Goal: Information Seeking & Learning: Learn about a topic

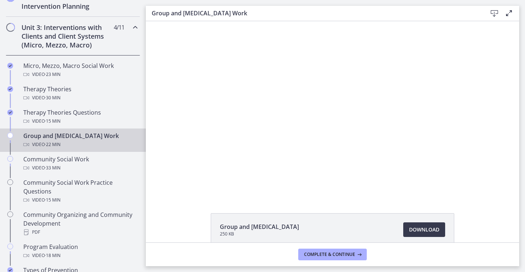
scroll to position [292, 0]
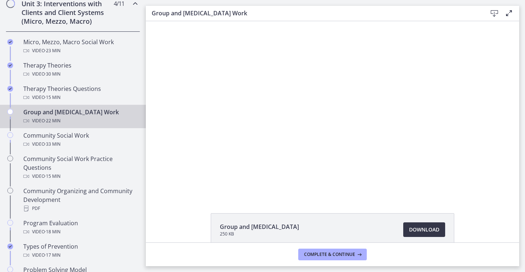
click at [410, 229] on span "Download Opens in a new window" at bounding box center [424, 229] width 30 height 9
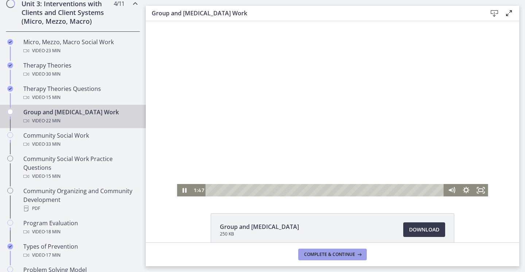
click at [338, 256] on span "Complete & continue" at bounding box center [329, 254] width 51 height 6
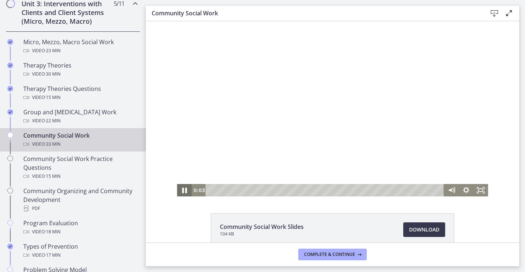
click at [182, 192] on icon "Pause" at bounding box center [183, 190] width 17 height 15
click at [414, 225] on span "Download Opens in a new window" at bounding box center [424, 229] width 30 height 9
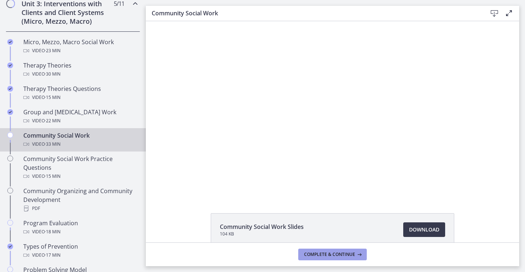
click at [332, 255] on span "Complete & continue" at bounding box center [329, 254] width 51 height 6
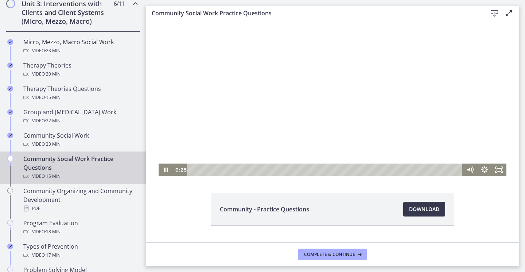
scroll to position [39, 0]
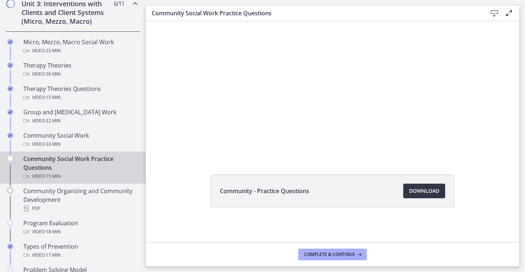
click at [421, 187] on span "Download Opens in a new window" at bounding box center [424, 190] width 30 height 9
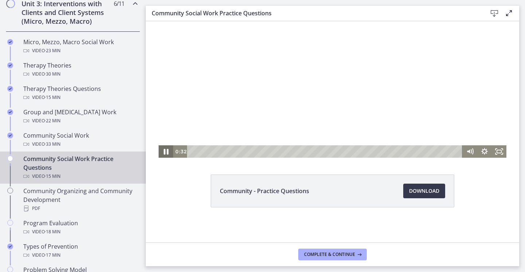
click at [161, 150] on icon "Pause" at bounding box center [165, 151] width 17 height 15
click at [332, 253] on span "Complete & continue" at bounding box center [329, 254] width 51 height 6
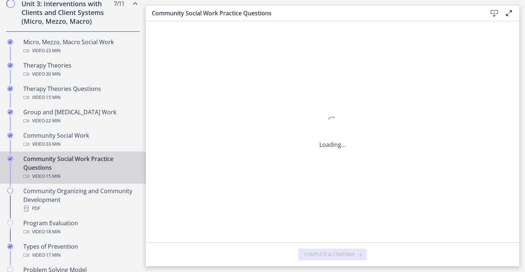
scroll to position [0, 0]
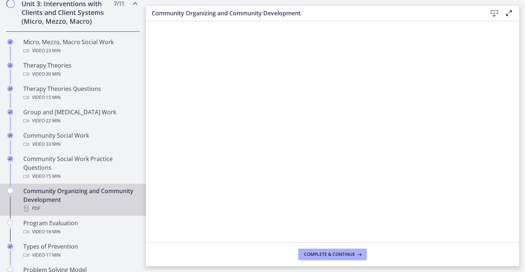
click at [494, 14] on icon at bounding box center [494, 13] width 9 height 9
click at [335, 257] on button "Complete & continue" at bounding box center [332, 254] width 69 height 12
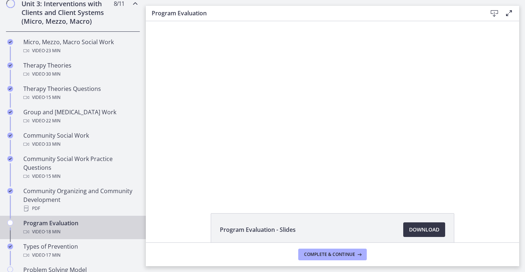
click at [419, 229] on span "Download Opens in a new window" at bounding box center [424, 229] width 30 height 9
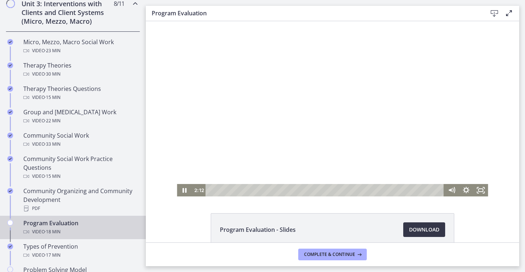
scroll to position [36, 0]
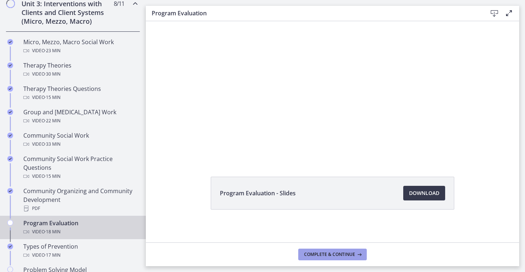
click at [328, 254] on span "Complete & continue" at bounding box center [329, 254] width 51 height 6
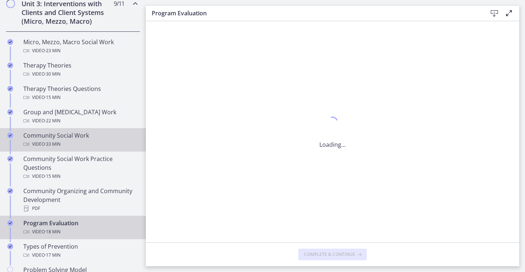
scroll to position [0, 0]
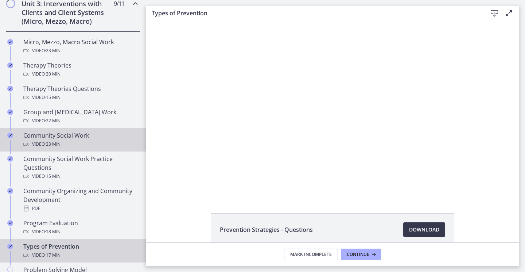
click at [51, 139] on div "Community Social Work Video · 33 min" at bounding box center [80, 139] width 114 height 17
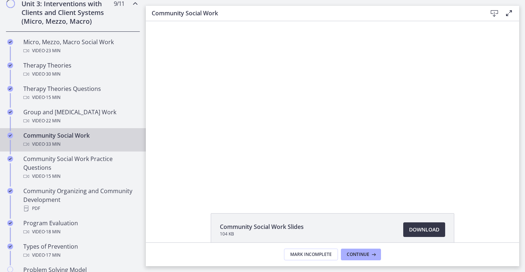
click at [423, 232] on span "Download Opens in a new window" at bounding box center [424, 229] width 30 height 9
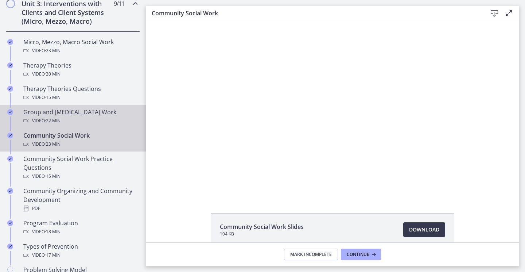
click at [53, 116] on span "· 22 min" at bounding box center [53, 120] width 16 height 9
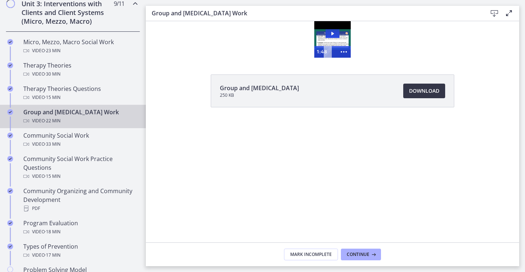
click at [429, 88] on span "Download Opens in a new window" at bounding box center [424, 90] width 30 height 9
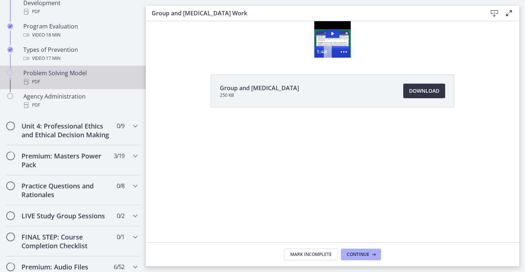
scroll to position [510, 0]
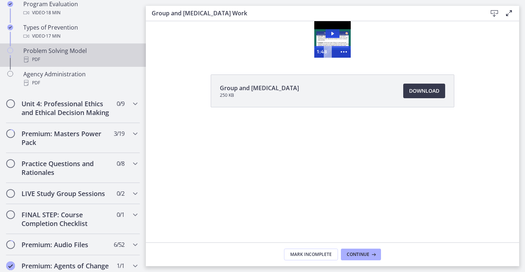
click at [48, 52] on div "Problem Solving Model PDF" at bounding box center [80, 54] width 114 height 17
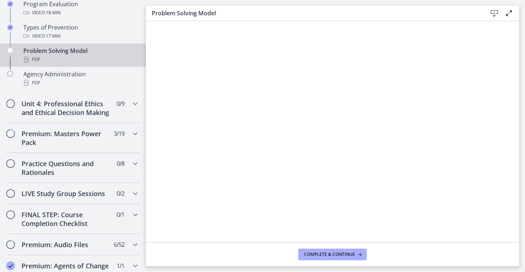
click at [493, 13] on icon at bounding box center [494, 13] width 9 height 9
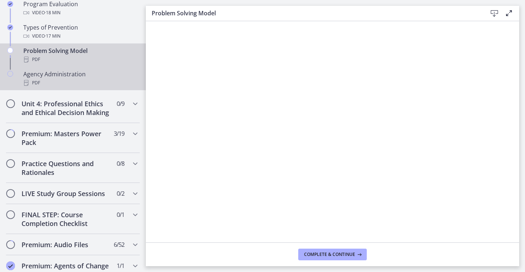
click at [50, 76] on div "Agency Administration PDF" at bounding box center [80, 78] width 114 height 17
click at [54, 55] on div "PDF" at bounding box center [80, 59] width 114 height 9
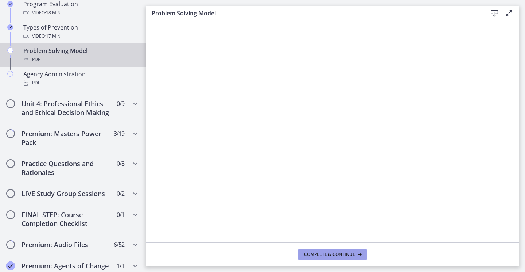
click at [351, 255] on span "Complete & continue" at bounding box center [329, 254] width 51 height 6
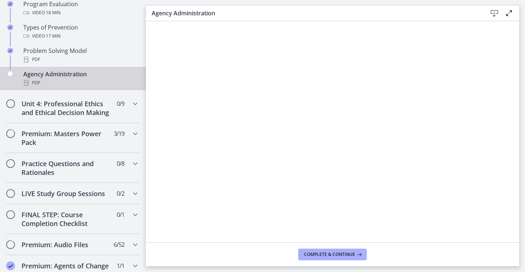
click at [493, 12] on icon at bounding box center [494, 13] width 9 height 9
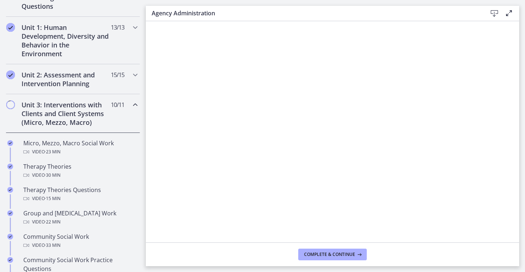
scroll to position [182, 0]
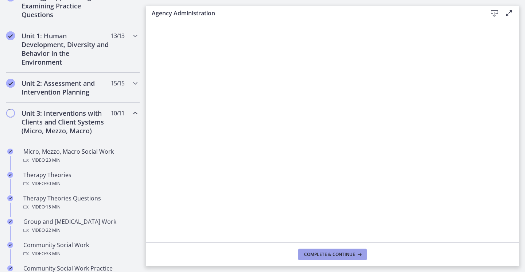
click at [325, 251] on span "Complete & continue" at bounding box center [329, 254] width 51 height 6
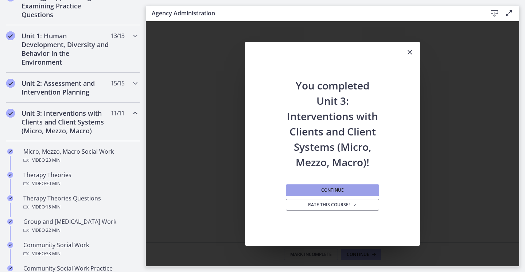
click at [335, 188] on span "Continue" at bounding box center [332, 190] width 23 height 6
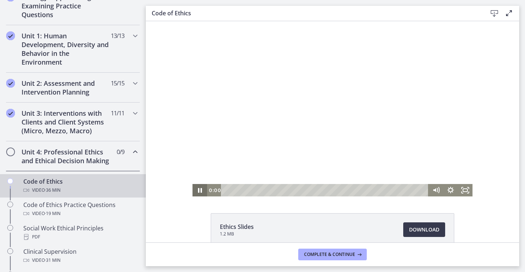
click at [198, 188] on icon "Pause" at bounding box center [200, 190] width 4 height 5
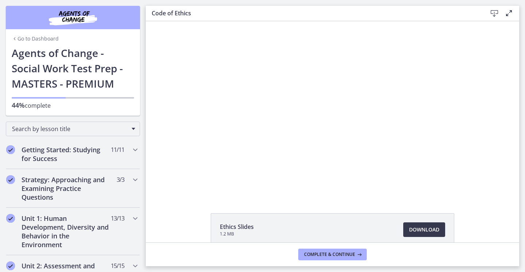
click at [34, 38] on link "Go to Dashboard" at bounding box center [35, 38] width 47 height 7
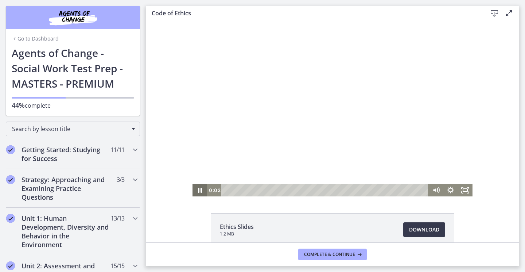
click at [198, 191] on icon "Pause" at bounding box center [200, 190] width 4 height 5
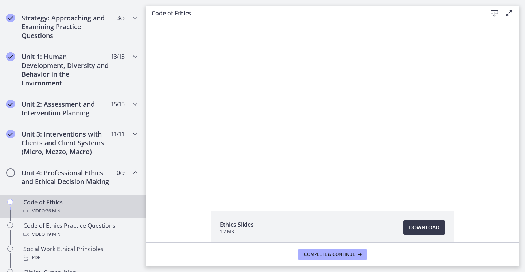
scroll to position [182, 0]
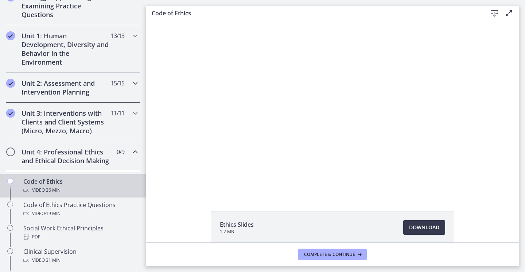
click at [62, 90] on h2 "Unit 2: Assessment and Intervention Planning" at bounding box center [66, 87] width 89 height 17
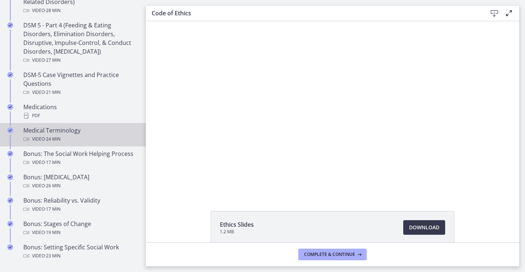
scroll to position [474, 0]
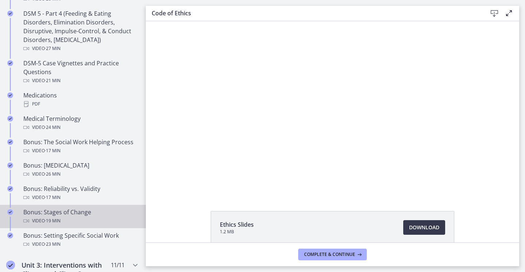
click at [60, 217] on span "· 19 min" at bounding box center [53, 220] width 16 height 9
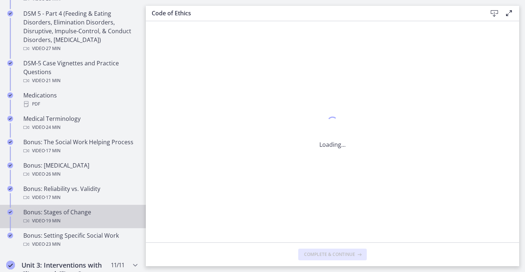
scroll to position [0, 0]
click at [60, 217] on span "· 19 min" at bounding box center [53, 220] width 16 height 9
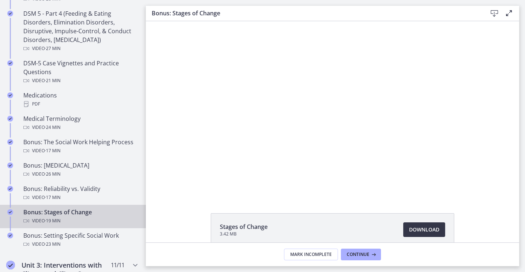
click at [427, 229] on span "Download Opens in a new window" at bounding box center [424, 229] width 30 height 9
